Goal: Browse casually: Explore the website without a specific task or goal

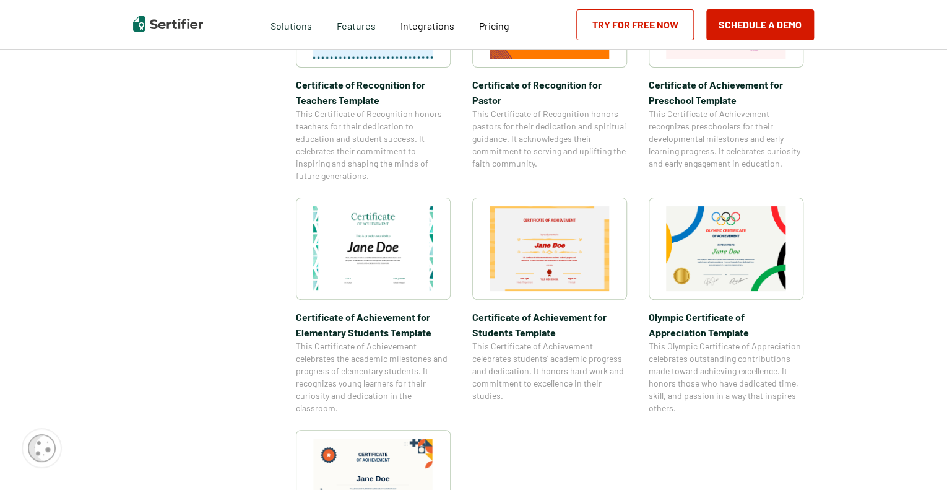
scroll to position [805, 0]
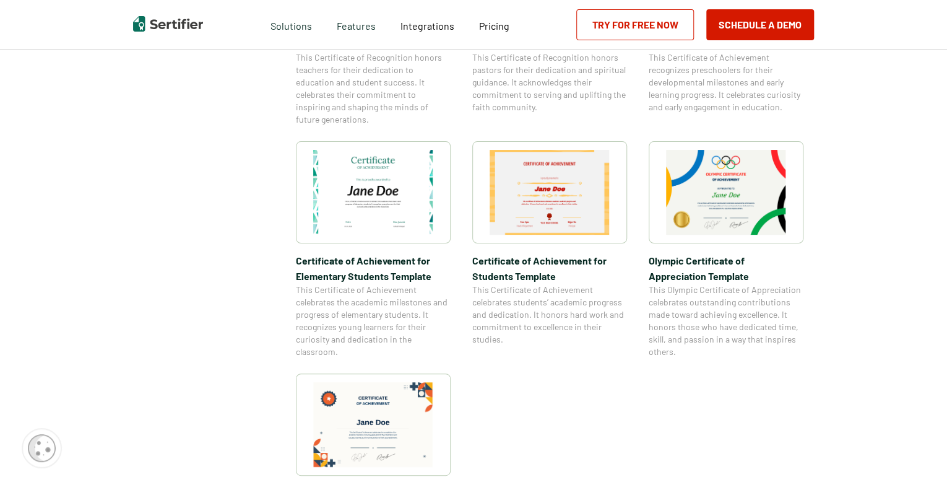
click at [400, 427] on img at bounding box center [373, 424] width 120 height 85
